Goal: Task Accomplishment & Management: Complete application form

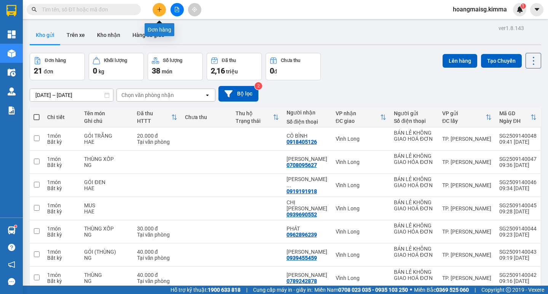
click at [159, 7] on button at bounding box center [158, 9] width 13 height 13
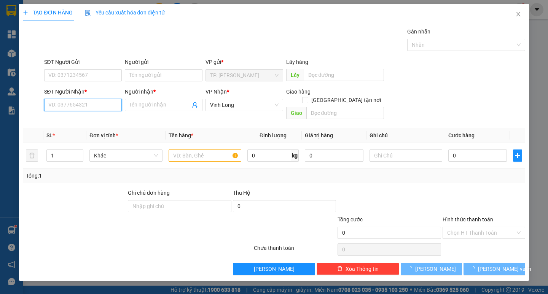
click at [98, 110] on input "SĐT Người Nhận *" at bounding box center [83, 105] width 78 height 12
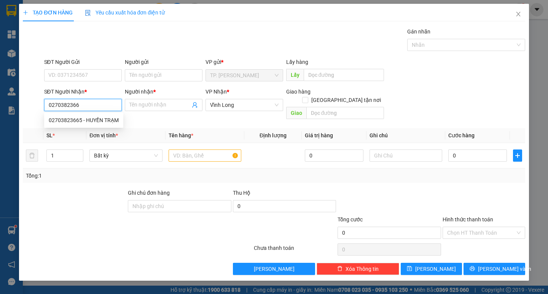
type input "02703823665"
drag, startPoint x: 95, startPoint y: 122, endPoint x: 154, endPoint y: 146, distance: 63.4
click at [97, 123] on div "02703823665 - HUYỀN TRẠM" at bounding box center [84, 120] width 70 height 8
type input "HUYỀN TRẠM"
type input "02703823665"
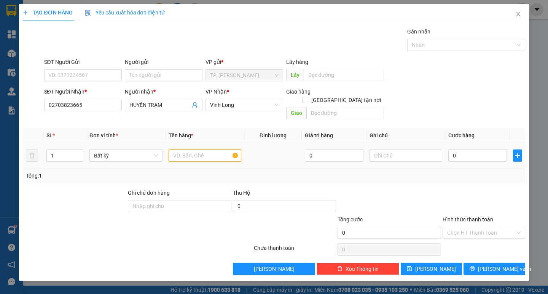
click at [195, 149] on input "text" at bounding box center [204, 155] width 73 height 12
type input "XẤP"
click at [392, 149] on input "text" at bounding box center [405, 155] width 73 height 12
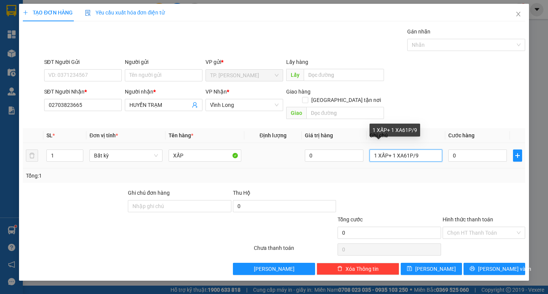
click at [413, 149] on input "1 XẤP+ 1 XA61P/9" at bounding box center [405, 155] width 73 height 12
drag, startPoint x: 426, startPoint y: 148, endPoint x: 405, endPoint y: 148, distance: 20.9
click at [405, 149] on input "1 XẤP+ 1 XA61P /9" at bounding box center [405, 155] width 73 height 12
type input "1 XẤP+ 1 XẤP 11/9"
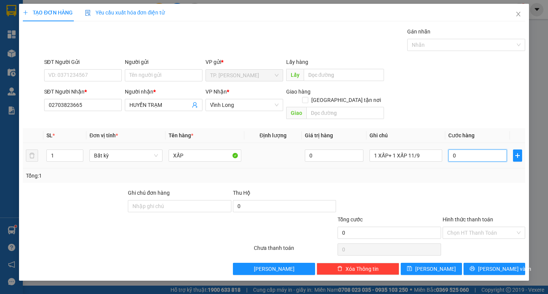
click at [467, 149] on input "0" at bounding box center [477, 155] width 59 height 12
type input "2"
type input "20"
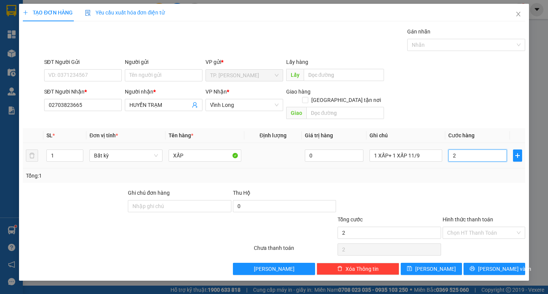
type input "20"
type input "20.000"
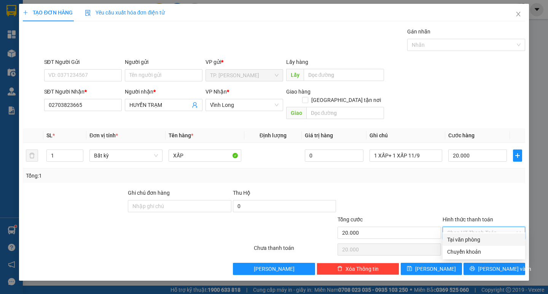
drag, startPoint x: 460, startPoint y: 222, endPoint x: 467, endPoint y: 244, distance: 23.7
click at [460, 227] on input "Hình thức thanh toán" at bounding box center [481, 232] width 68 height 11
click at [467, 240] on div "Tại văn phòng" at bounding box center [483, 239] width 73 height 8
type input "0"
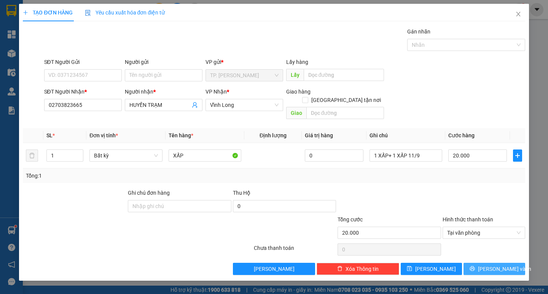
click at [475, 266] on icon "printer" at bounding box center [471, 268] width 5 height 5
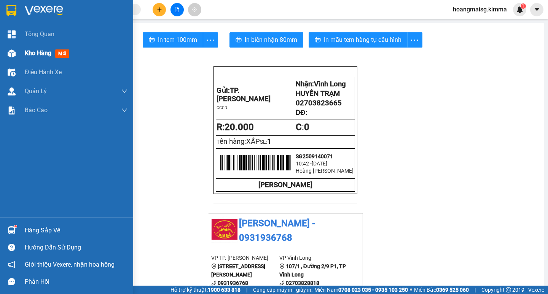
click at [33, 51] on span "Kho hàng" at bounding box center [38, 52] width 27 height 7
